Goal: Navigation & Orientation: Understand site structure

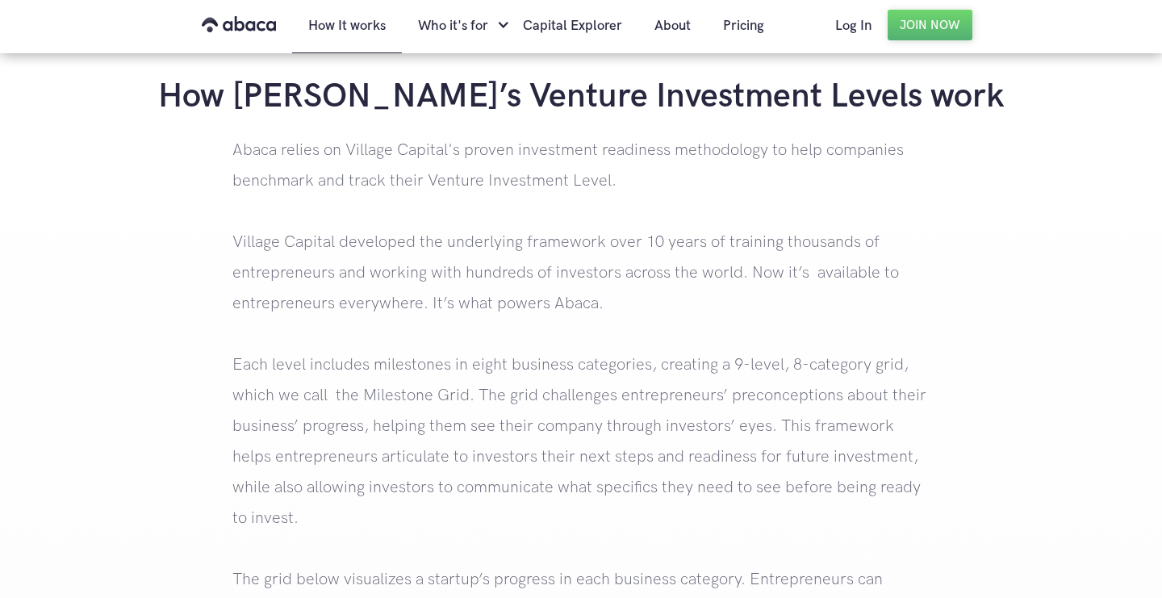
scroll to position [1674, 0]
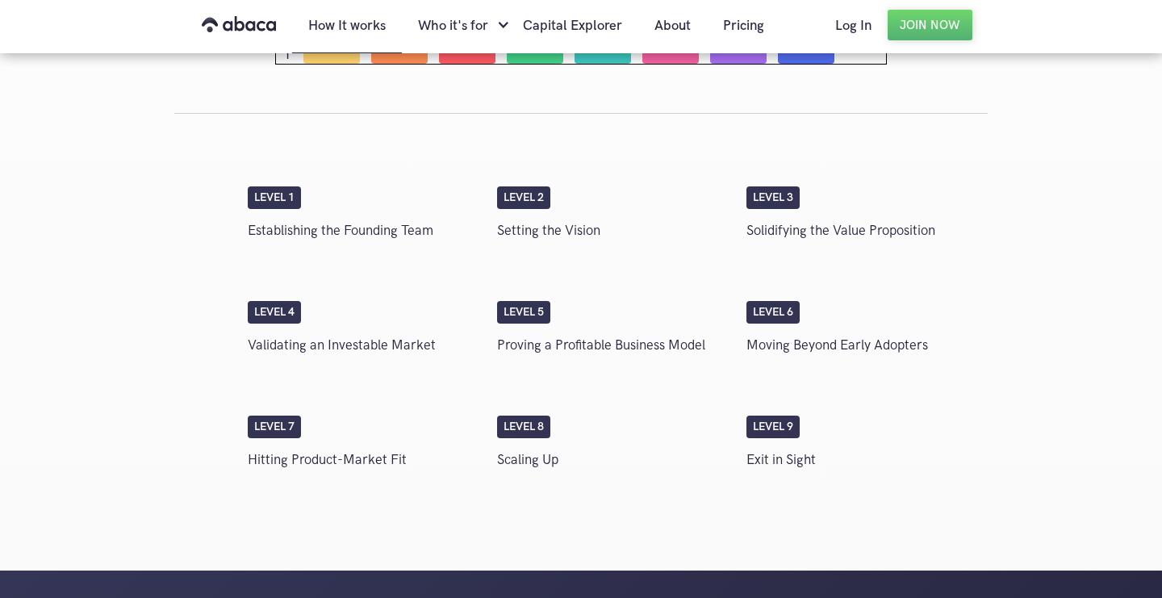
click at [791, 336] on p "Moving Beyond Early Adopters" at bounding box center [862, 345] width 233 height 27
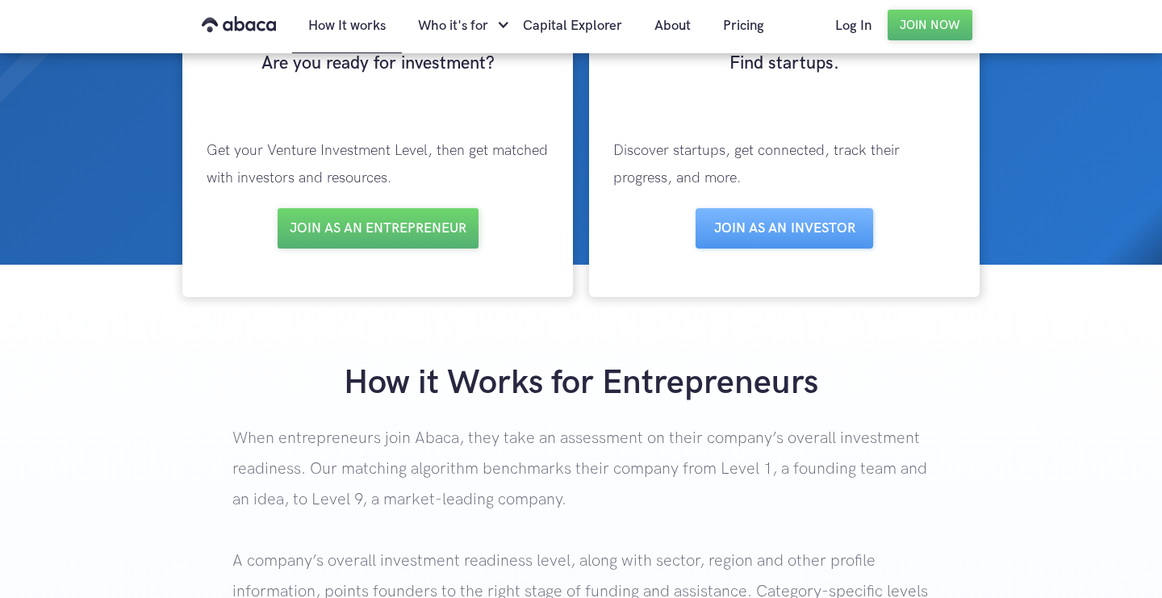
scroll to position [0, 0]
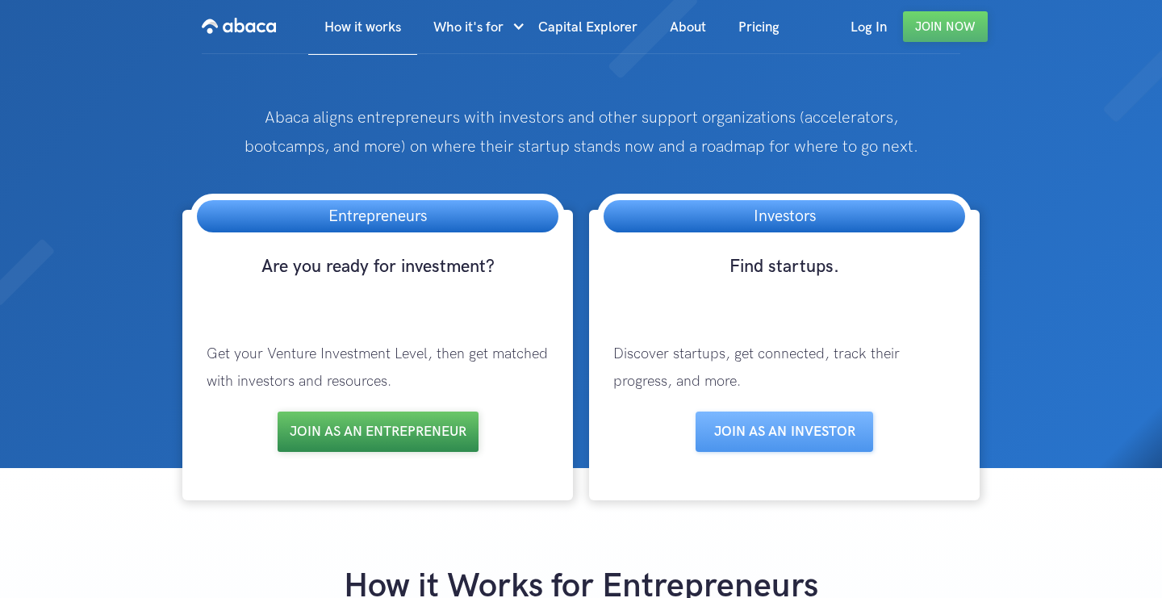
click at [334, 437] on link "Join as an entrepreneur" at bounding box center [378, 432] width 201 height 40
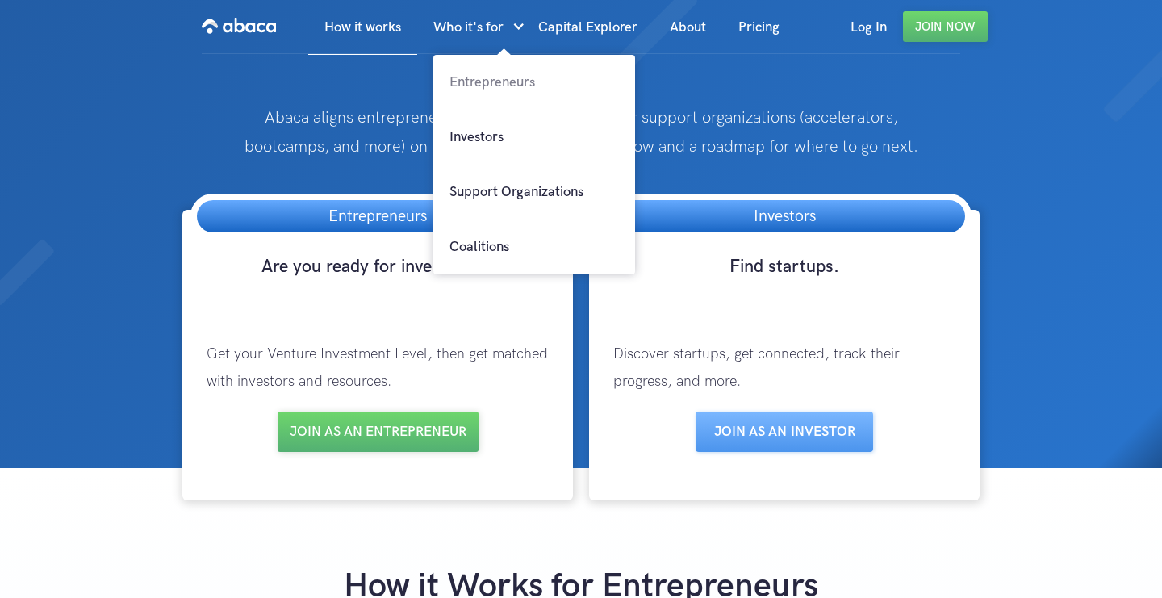
click at [487, 86] on link "Entrepreneurs" at bounding box center [534, 82] width 202 height 55
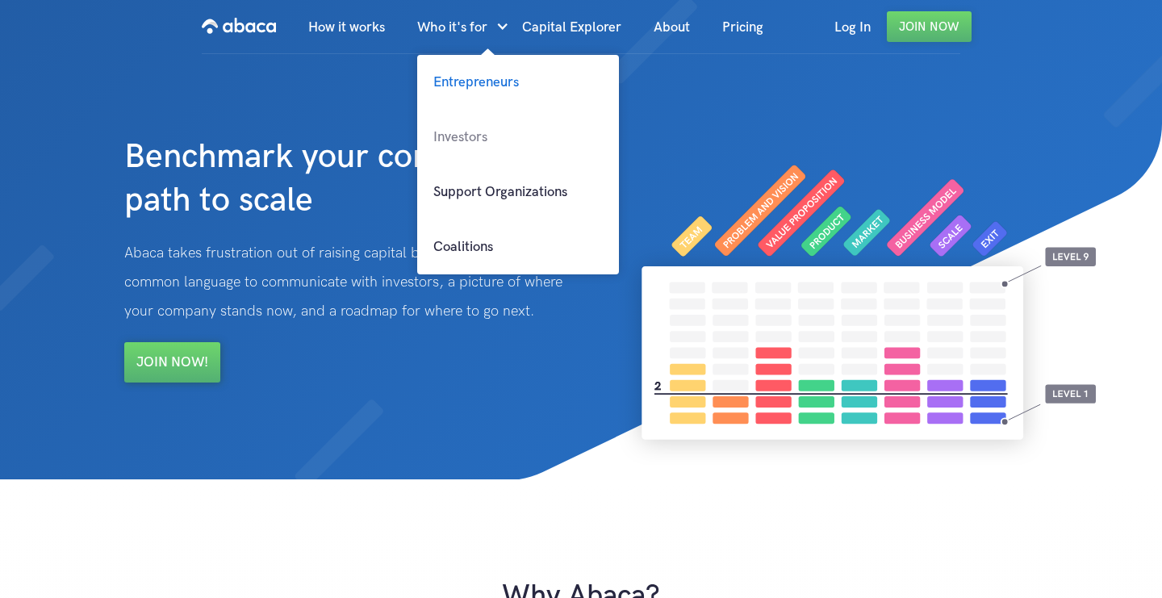
click at [465, 142] on link "Investors" at bounding box center [518, 137] width 202 height 55
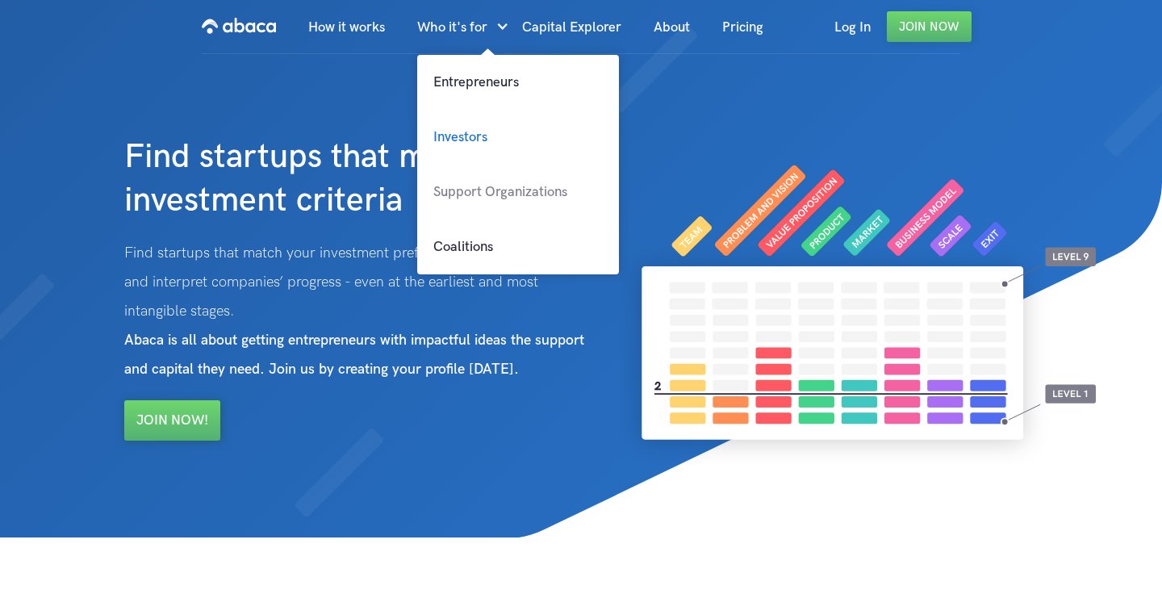
click at [480, 188] on link "Support Organizations" at bounding box center [518, 192] width 202 height 55
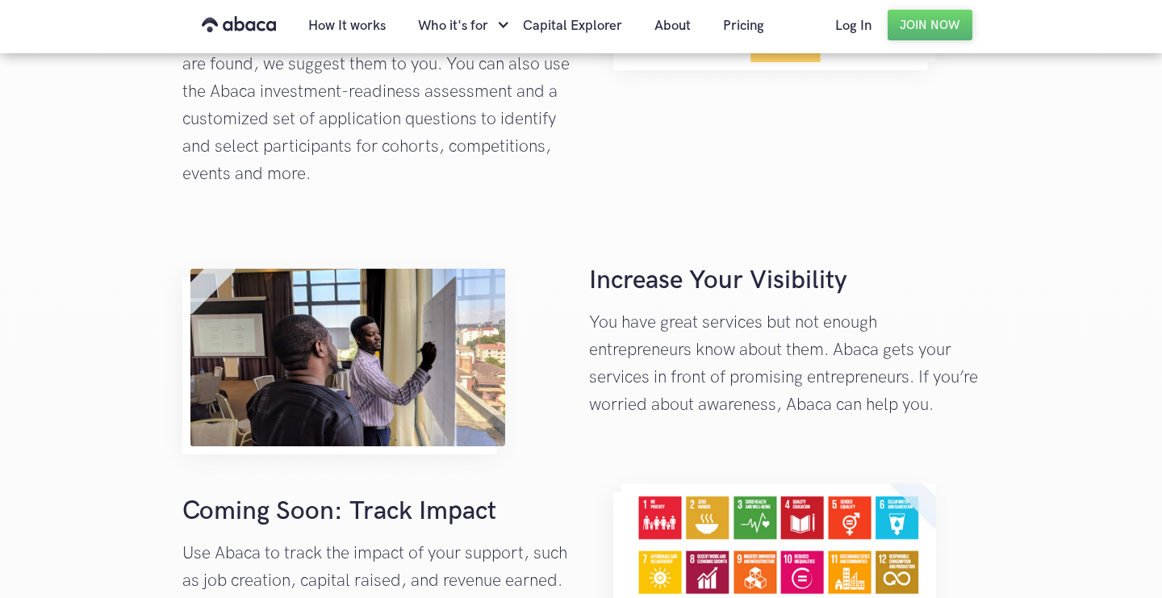
scroll to position [464, 0]
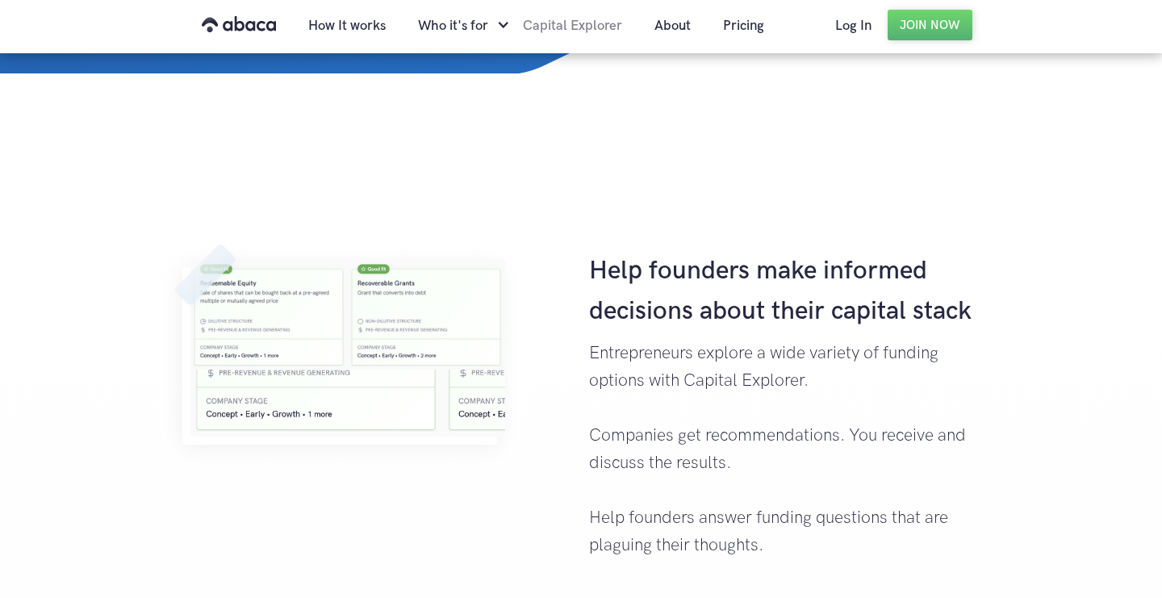
click at [603, 27] on link "Capital Explorer" at bounding box center [573, 25] width 132 height 55
